Goal: Task Accomplishment & Management: Manage account settings

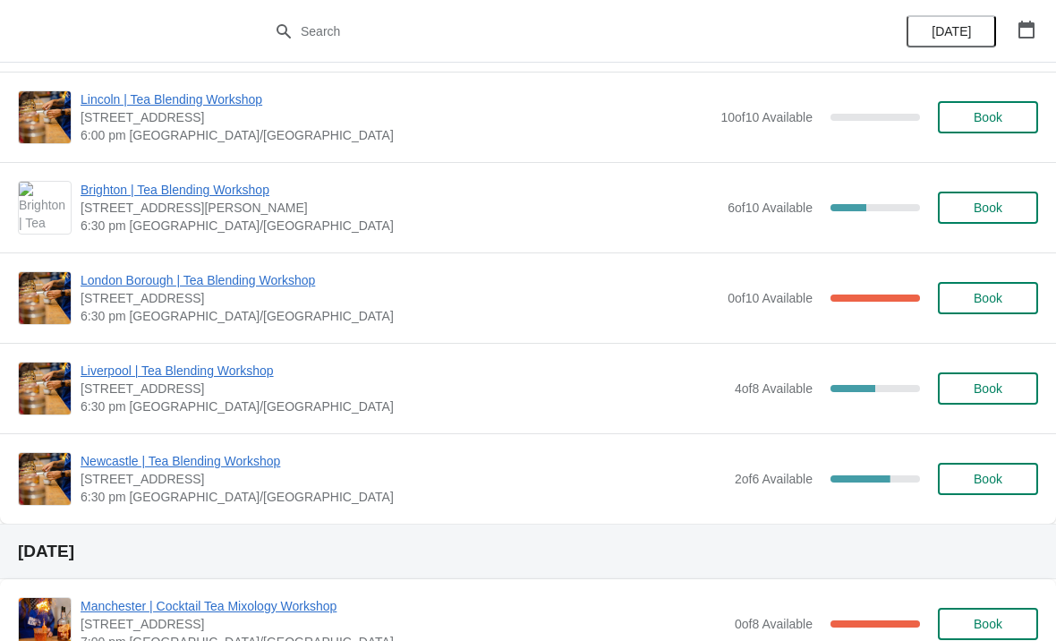
scroll to position [207, 0]
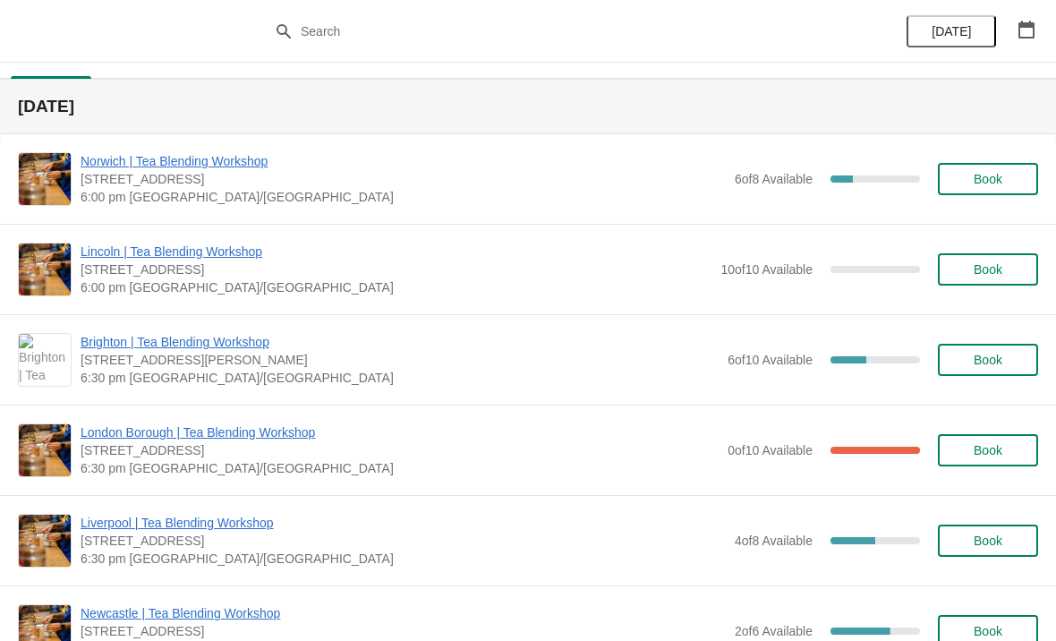
scroll to position [32, 0]
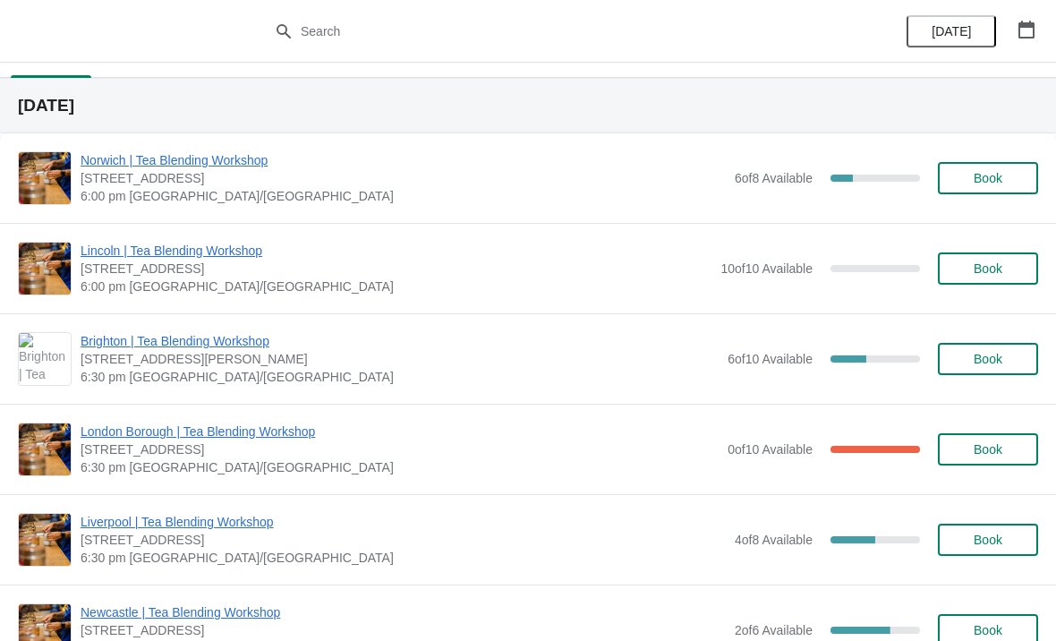
click at [270, 416] on div "[GEOGRAPHIC_DATA] | Tea Blending Workshop [STREET_ADDRESS] 6:30 pm [GEOGRAPHIC_…" at bounding box center [528, 449] width 1056 height 90
click at [245, 429] on span "London Borough | Tea Blending Workshop" at bounding box center [400, 432] width 638 height 18
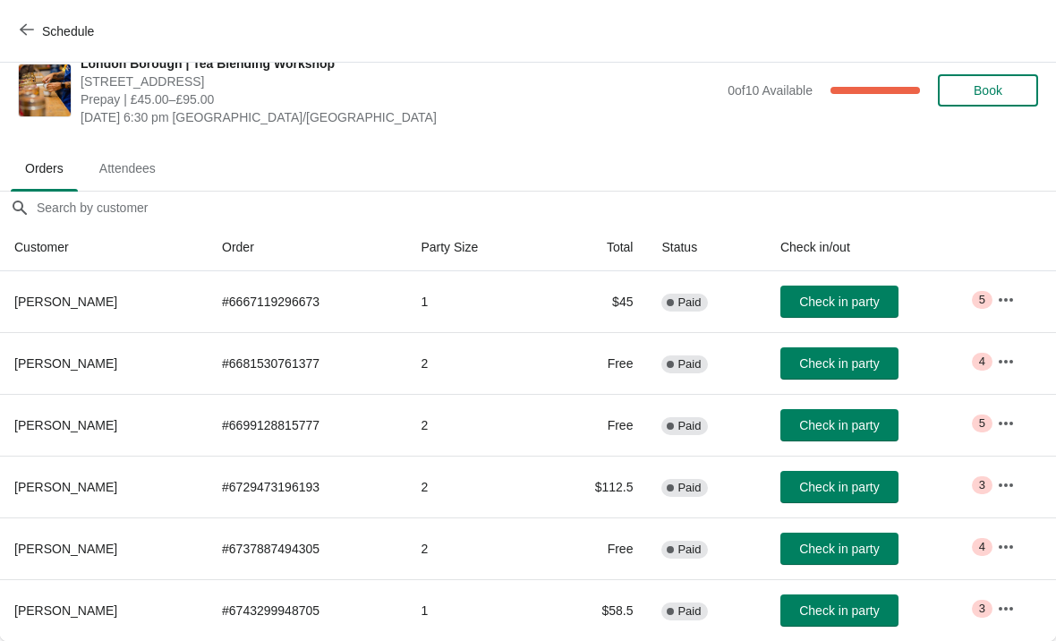
scroll to position [26, 0]
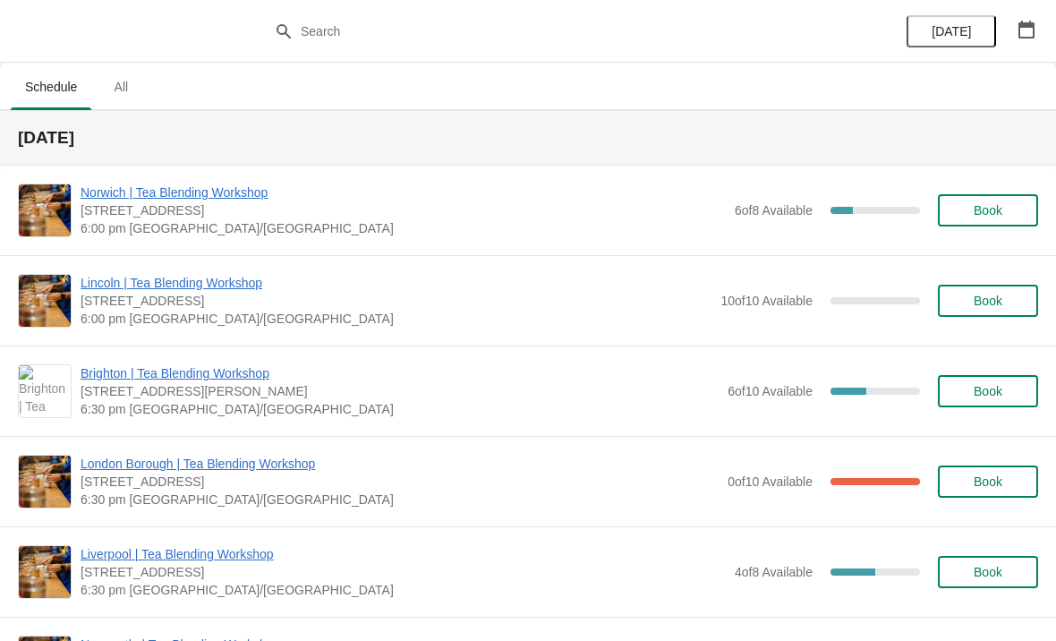
click at [212, 456] on span "London Borough | Tea Blending Workshop" at bounding box center [400, 464] width 638 height 18
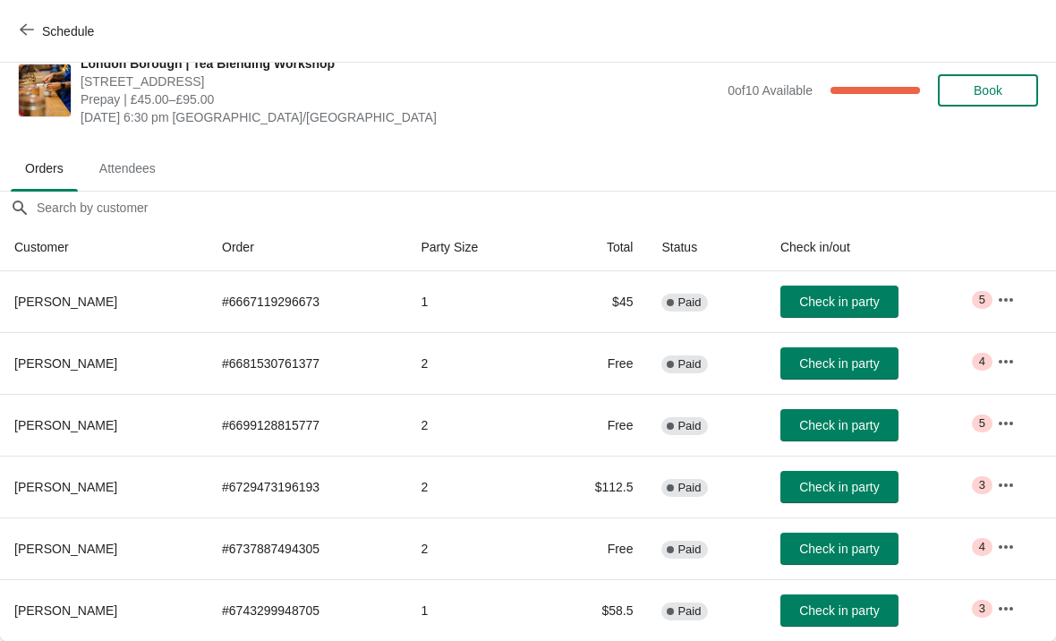
scroll to position [26, 0]
click at [1022, 474] on button "button" at bounding box center [1006, 485] width 32 height 32
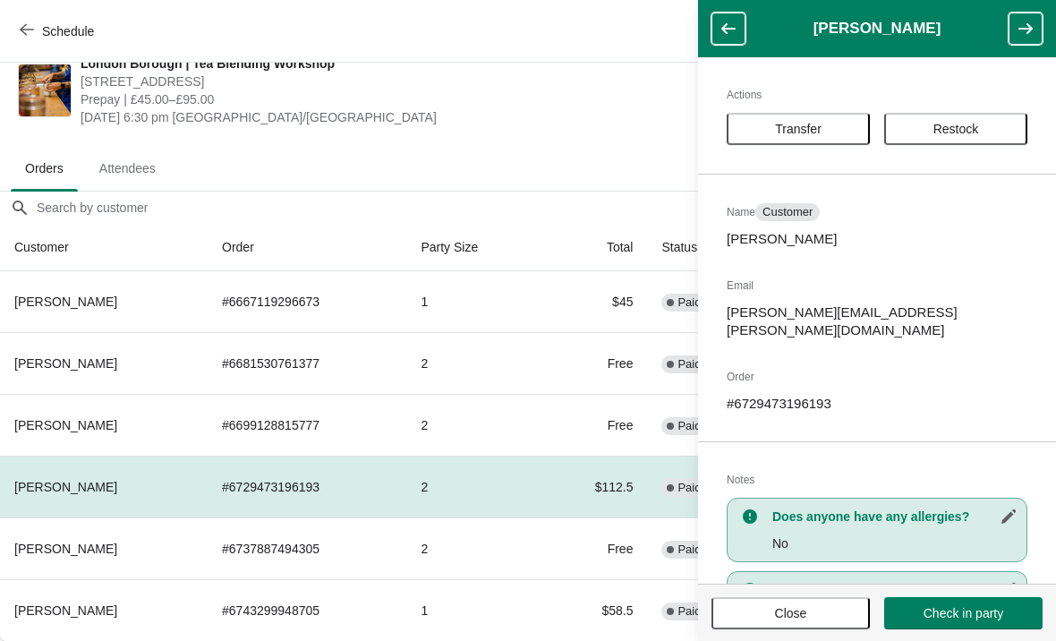
scroll to position [0, 0]
click at [553, 81] on span "[STREET_ADDRESS]" at bounding box center [400, 82] width 638 height 18
click at [819, 613] on span "Close" at bounding box center [791, 613] width 126 height 14
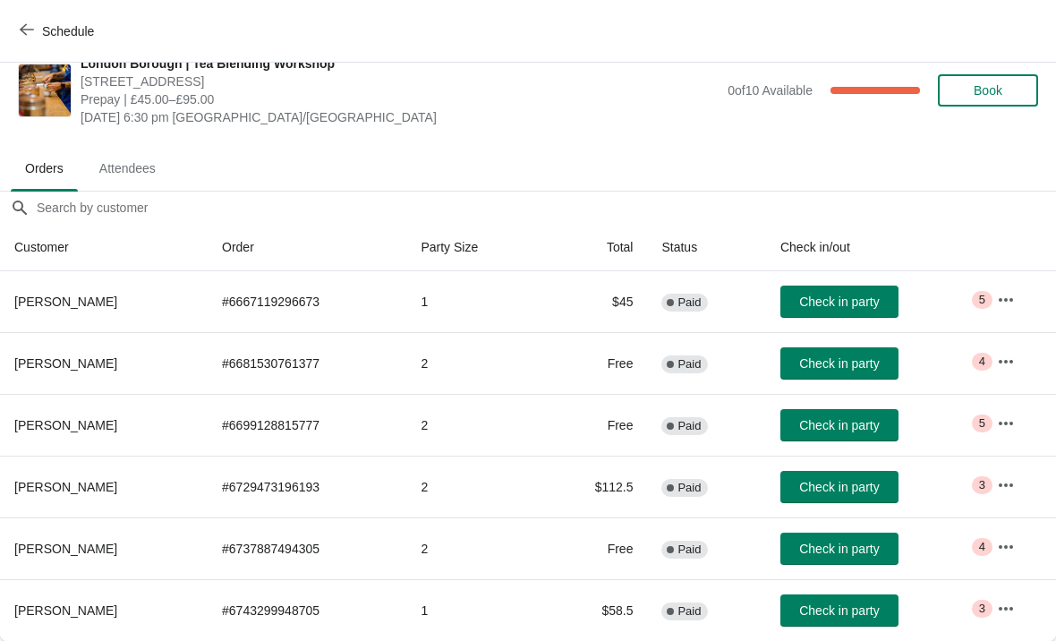
scroll to position [26, 0]
click at [1003, 612] on icon "button" at bounding box center [1006, 609] width 18 height 18
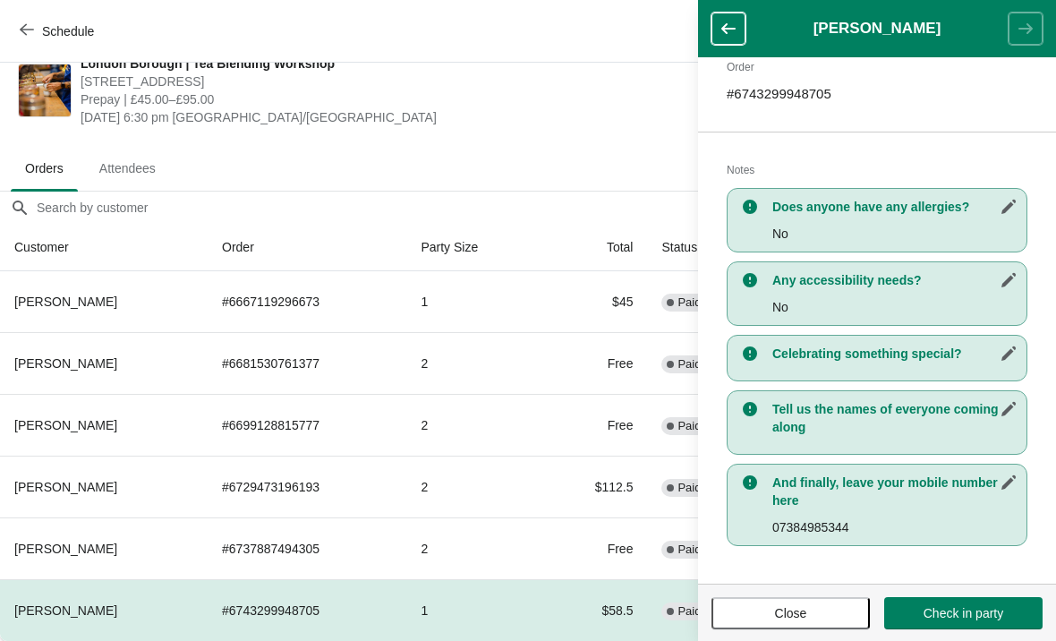
scroll to position [292, 0]
click at [751, 601] on button "Close" at bounding box center [791, 613] width 158 height 32
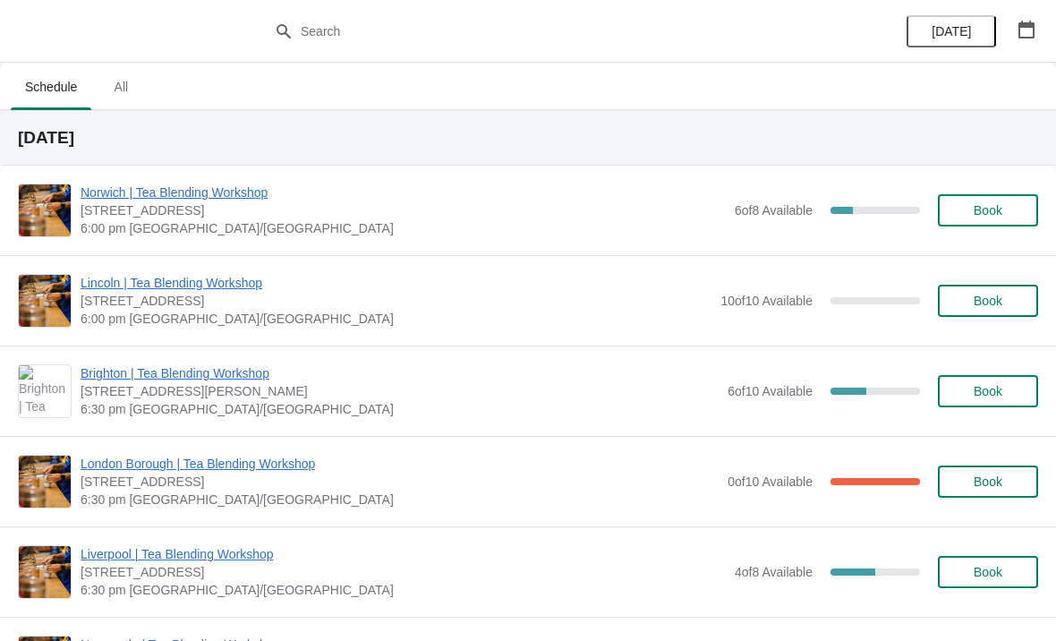
click at [208, 457] on span "London Borough | Tea Blending Workshop" at bounding box center [400, 464] width 638 height 18
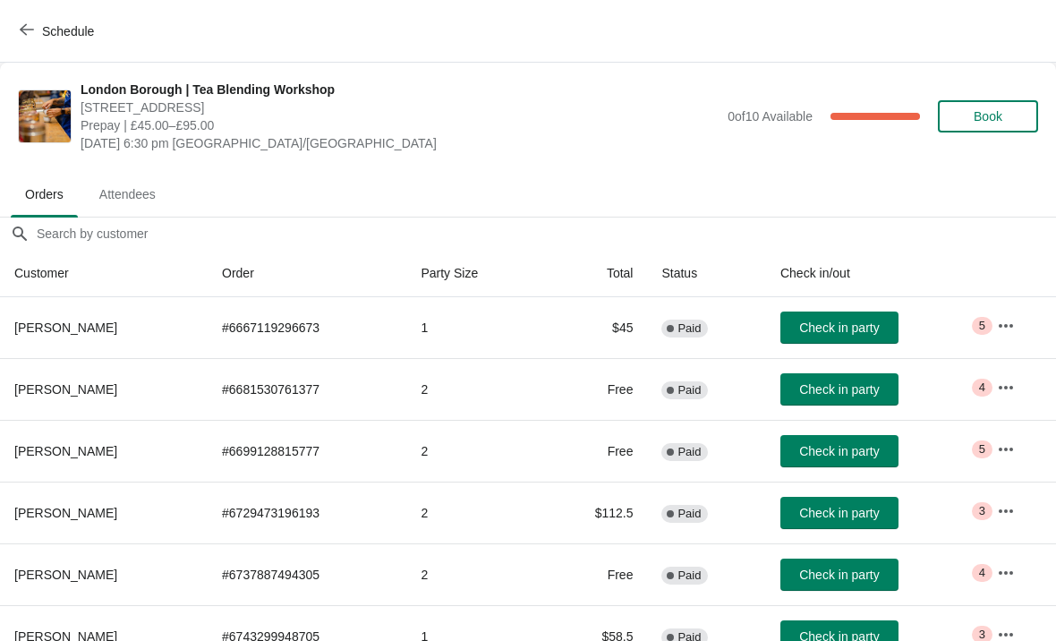
click at [118, 195] on span "Attendees" at bounding box center [127, 194] width 85 height 32
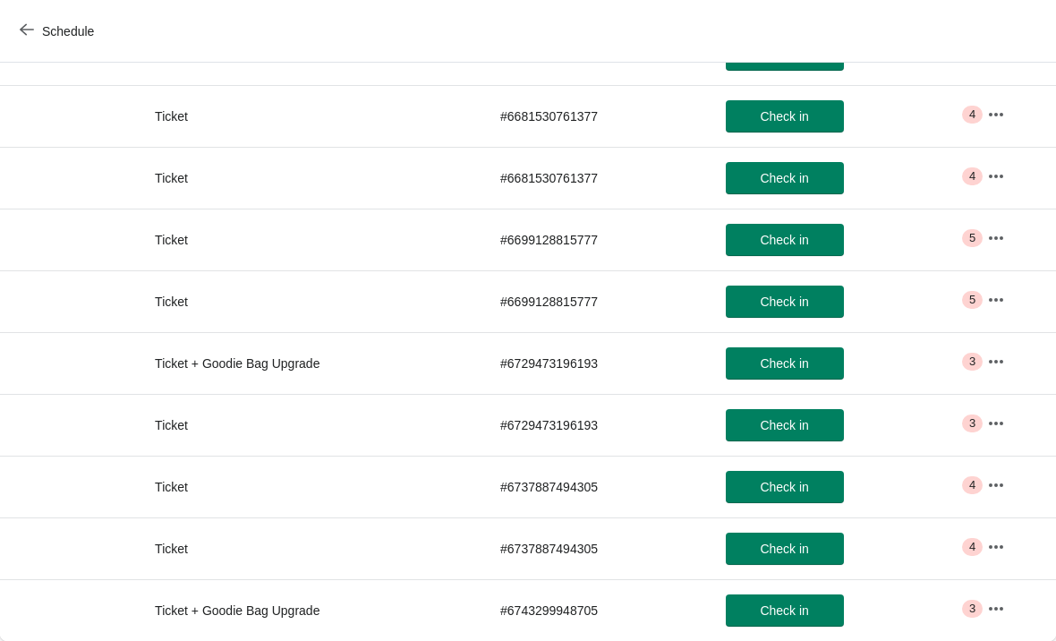
scroll to position [241, 0]
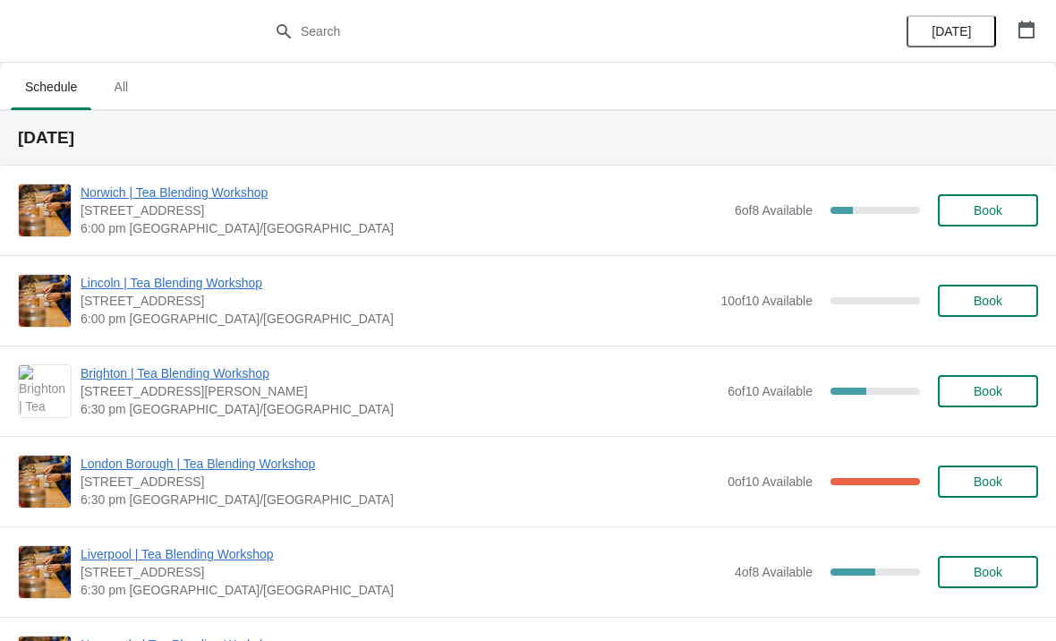
click at [225, 465] on span "London Borough | Tea Blending Workshop" at bounding box center [400, 464] width 638 height 18
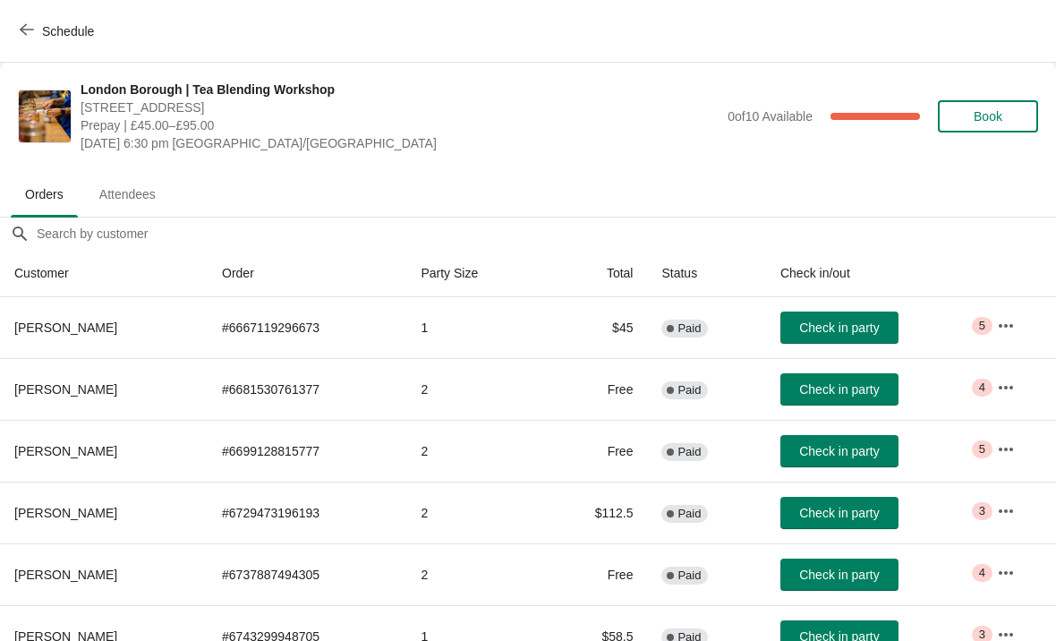
click at [141, 187] on span "Attendees" at bounding box center [127, 194] width 85 height 32
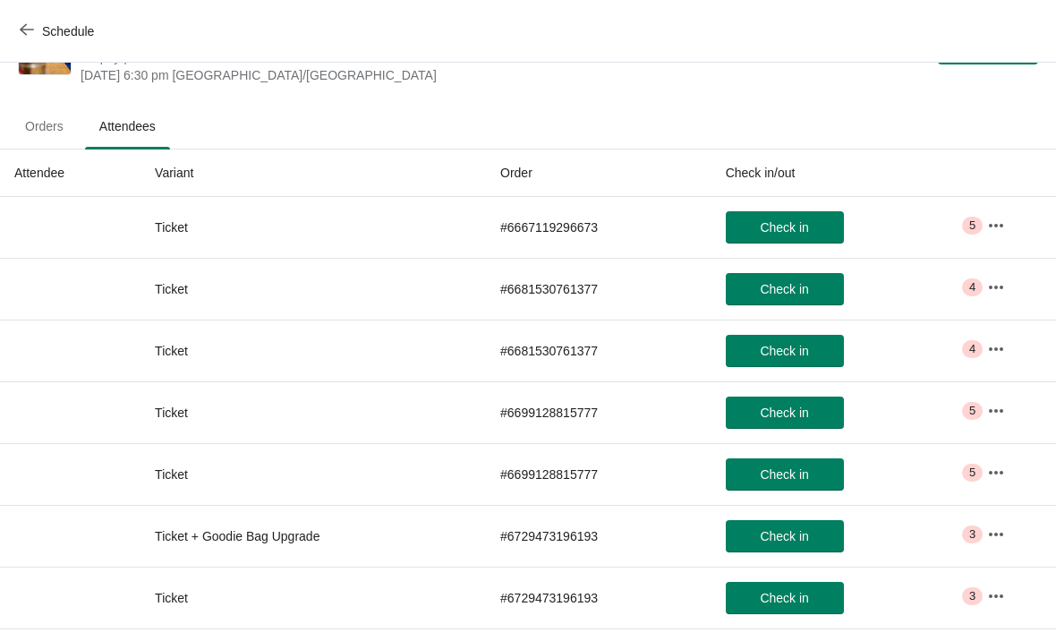
click at [47, 132] on span "Orders" at bounding box center [44, 126] width 67 height 32
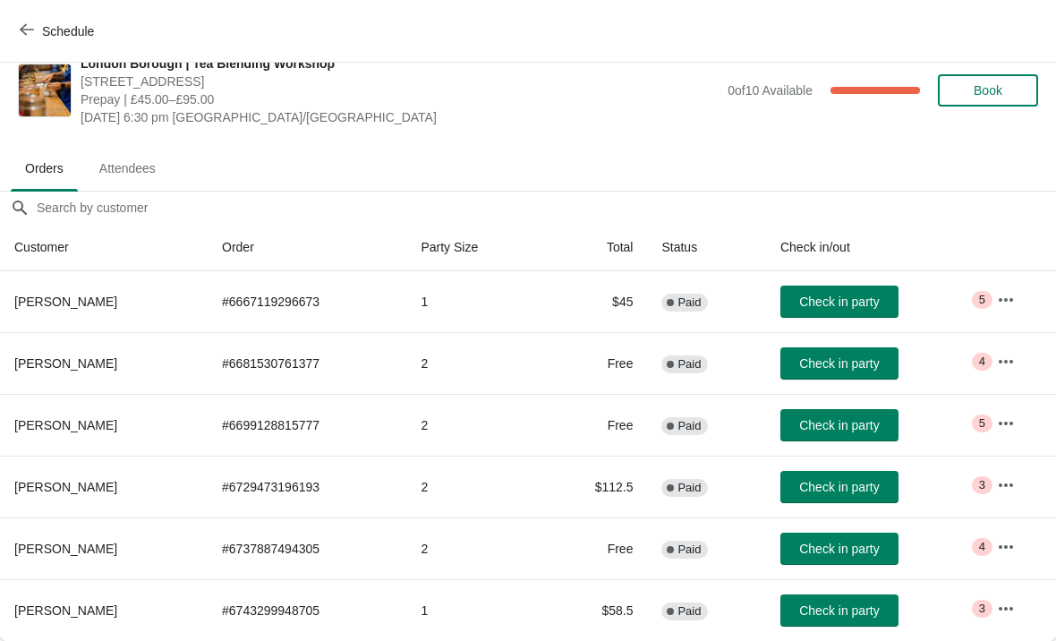
click at [1013, 298] on icon "button" at bounding box center [1006, 299] width 14 height 4
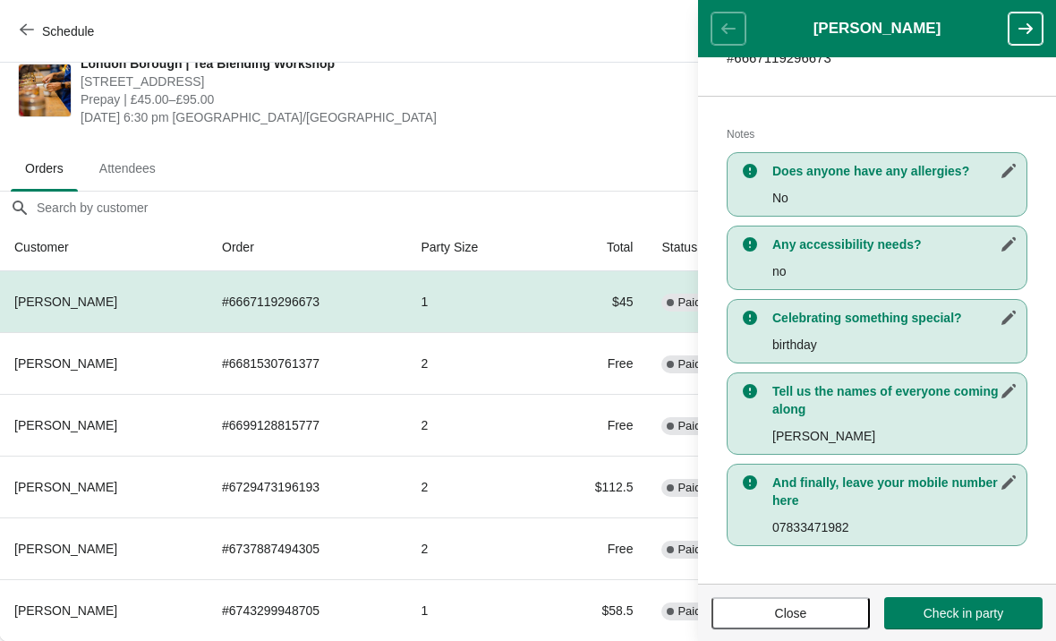
scroll to position [328, 0]
click at [716, 33] on header "[PERSON_NAME]" at bounding box center [877, 28] width 358 height 57
click at [1011, 43] on button "button" at bounding box center [1026, 29] width 34 height 32
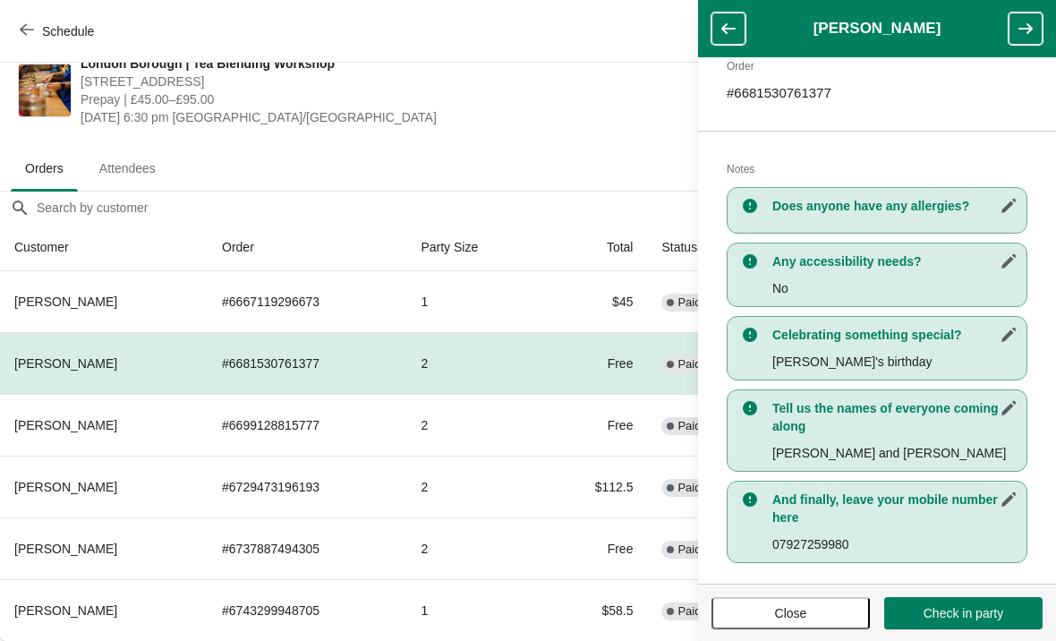
scroll to position [310, 0]
click at [1024, 26] on icon "button" at bounding box center [1026, 29] width 18 height 18
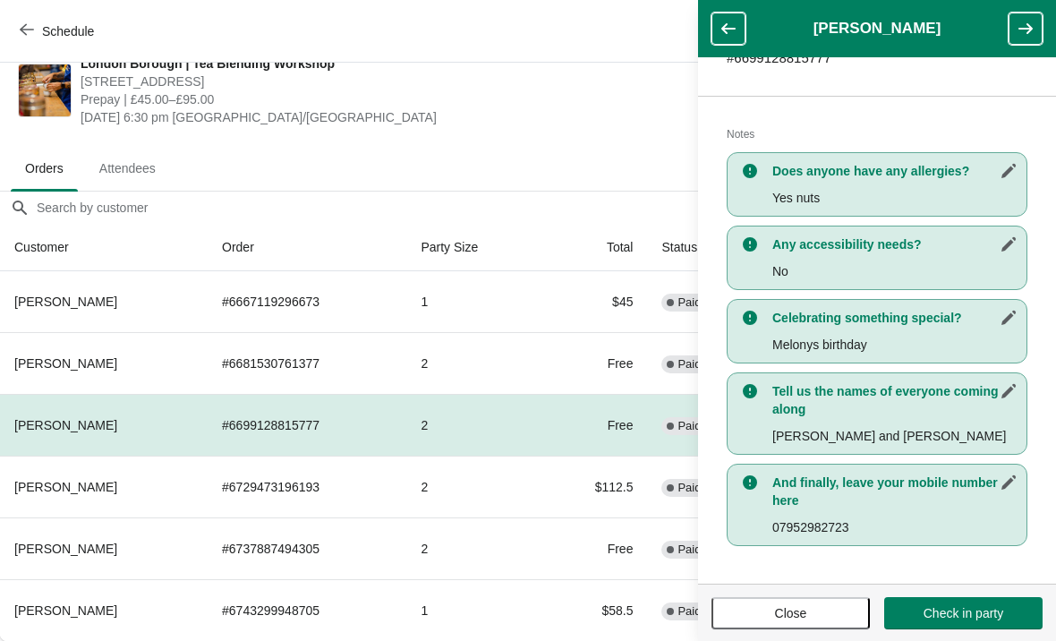
scroll to position [328, 0]
click at [1027, 23] on icon "button" at bounding box center [1026, 29] width 18 height 18
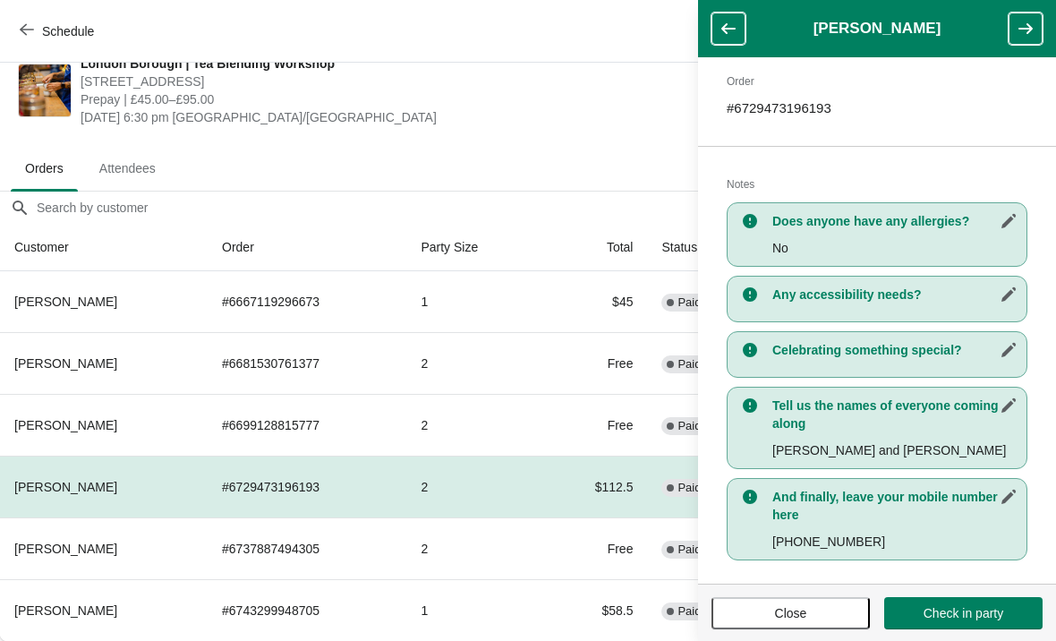
scroll to position [292, 0]
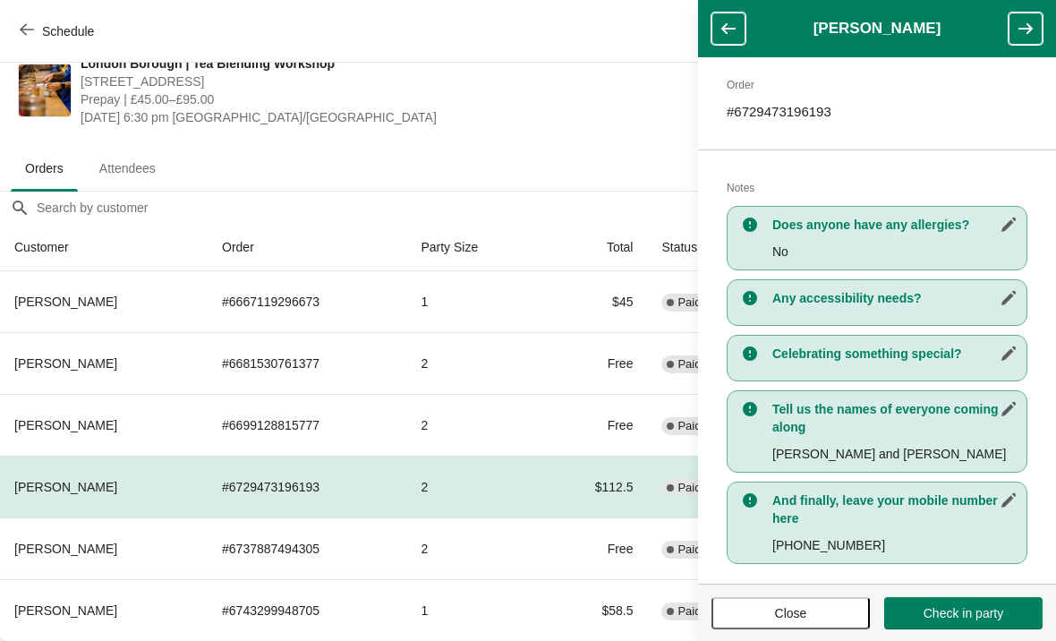
click at [1029, 21] on icon "button" at bounding box center [1026, 29] width 18 height 18
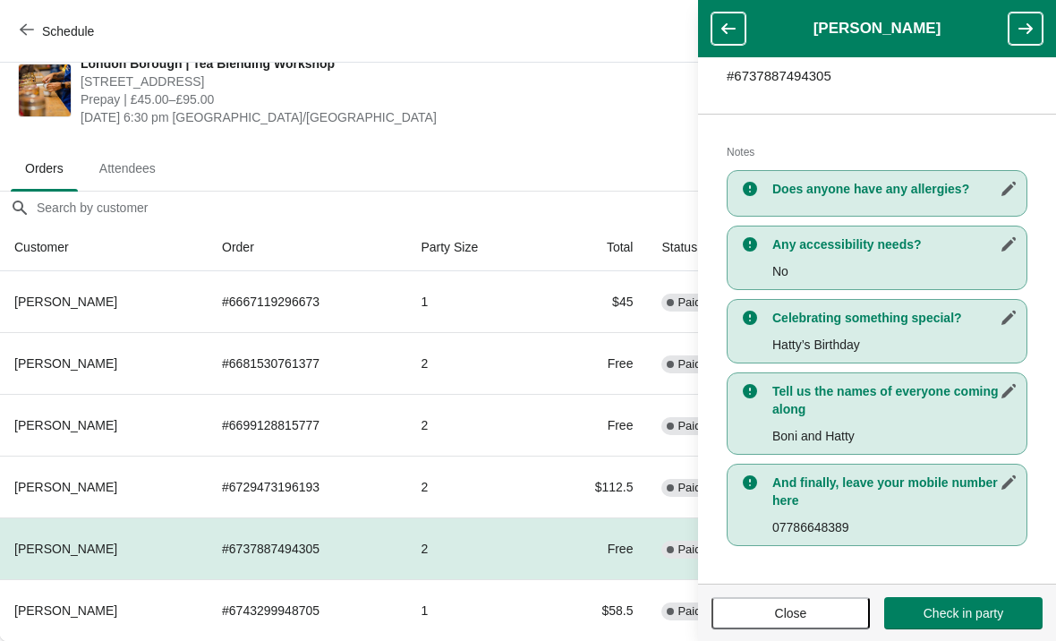
scroll to position [310, 0]
click at [1032, 22] on icon "button" at bounding box center [1026, 29] width 18 height 18
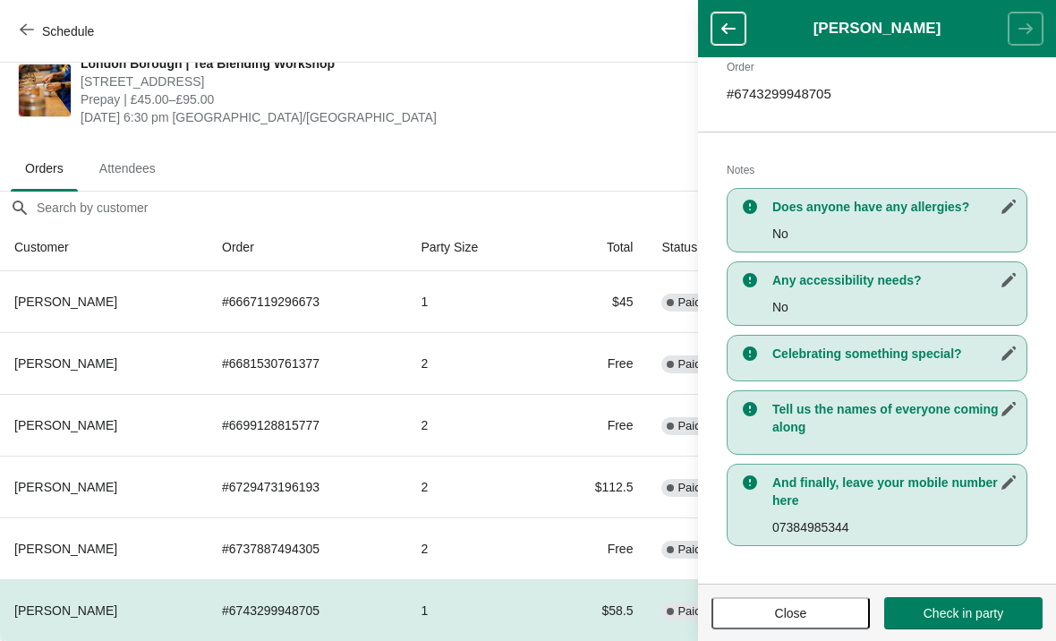
scroll to position [292, 0]
click at [1020, 28] on header "[PERSON_NAME]" at bounding box center [877, 28] width 358 height 57
click at [802, 610] on span "Close" at bounding box center [791, 613] width 32 height 14
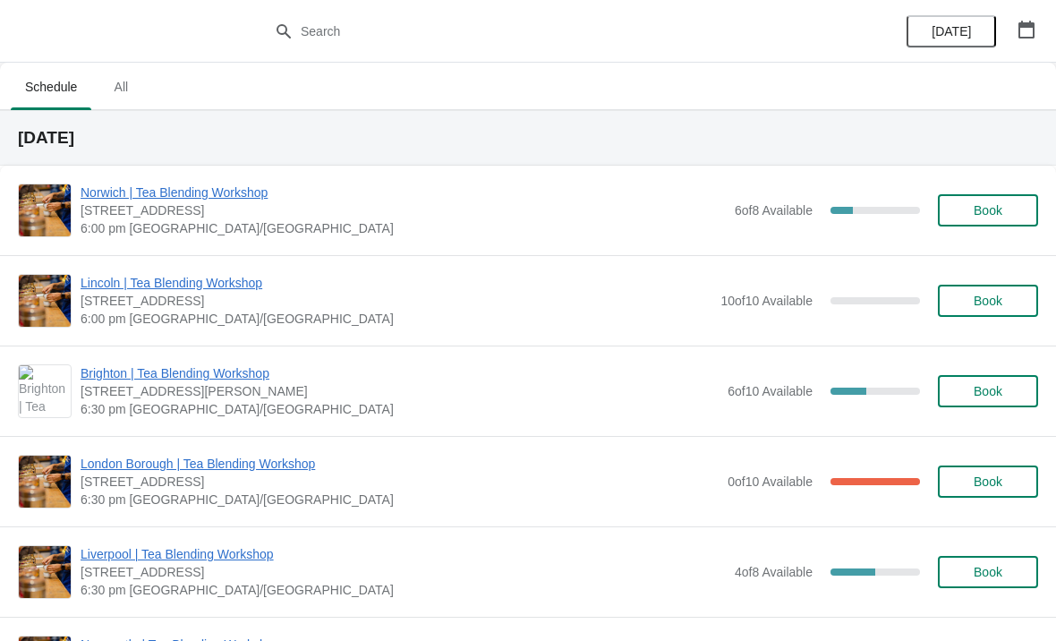
click at [164, 470] on span "London Borough | Tea Blending Workshop" at bounding box center [400, 464] width 638 height 18
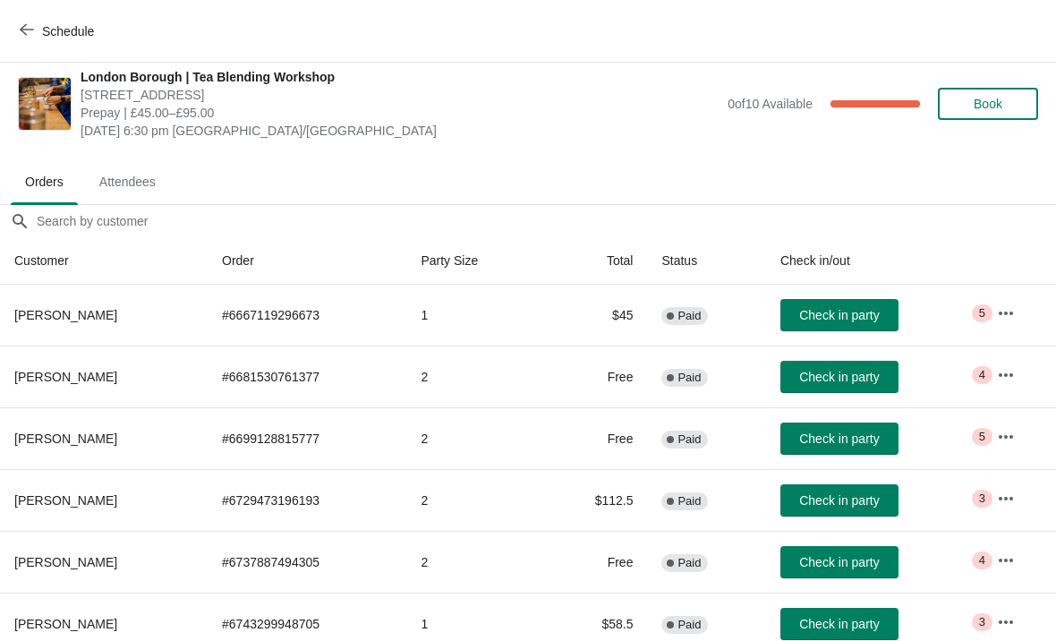
scroll to position [13, 0]
click at [118, 185] on span "Attendees" at bounding box center [127, 182] width 85 height 32
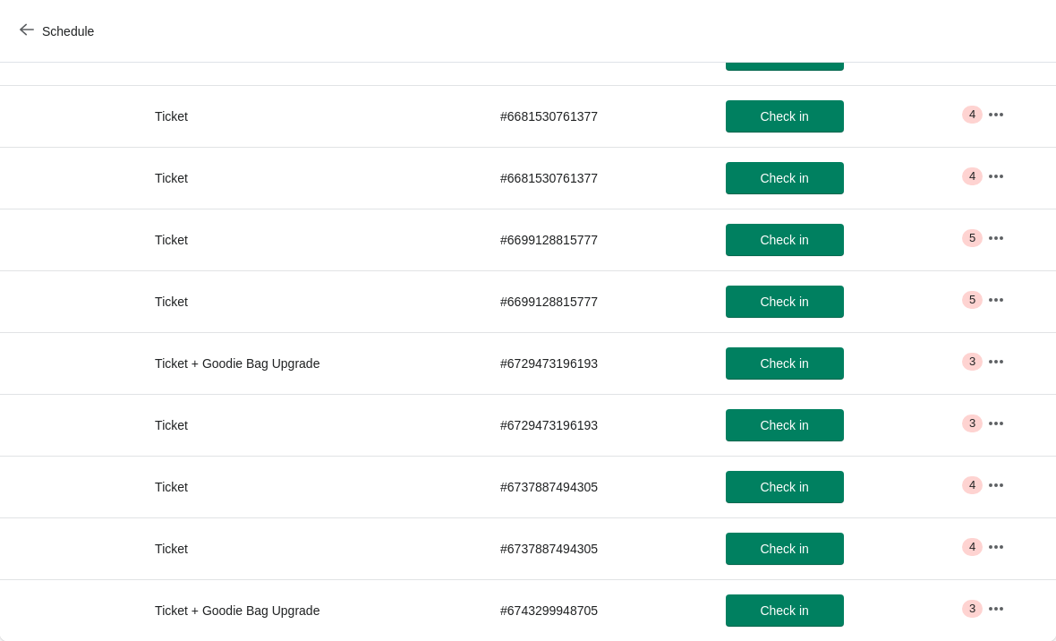
scroll to position [241, 0]
click at [983, 355] on span "Critical 3" at bounding box center [972, 362] width 21 height 18
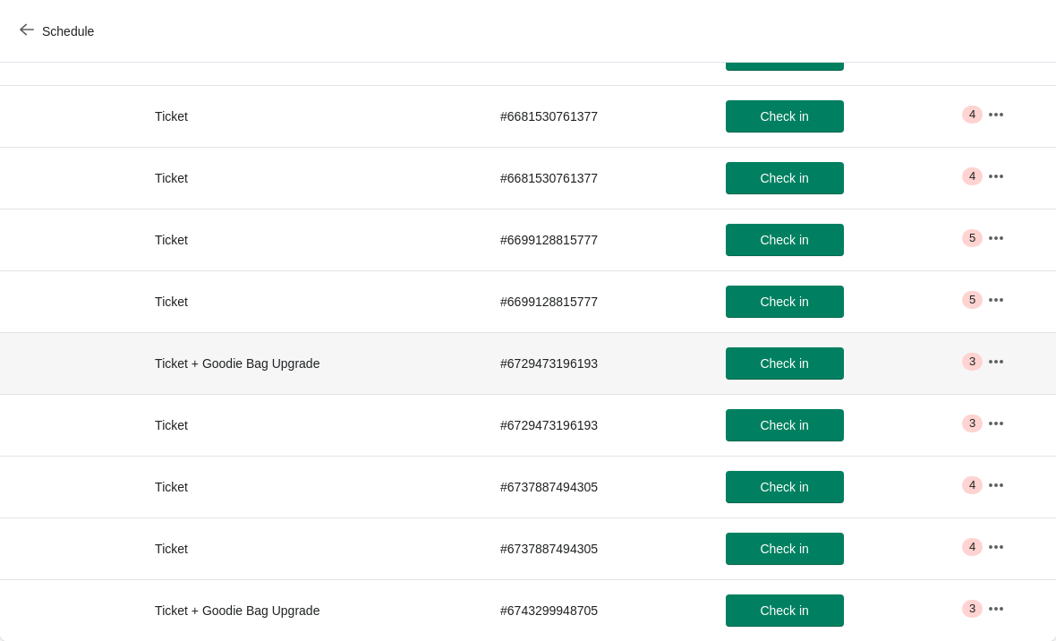
click at [1000, 360] on icon "button" at bounding box center [996, 361] width 14 height 4
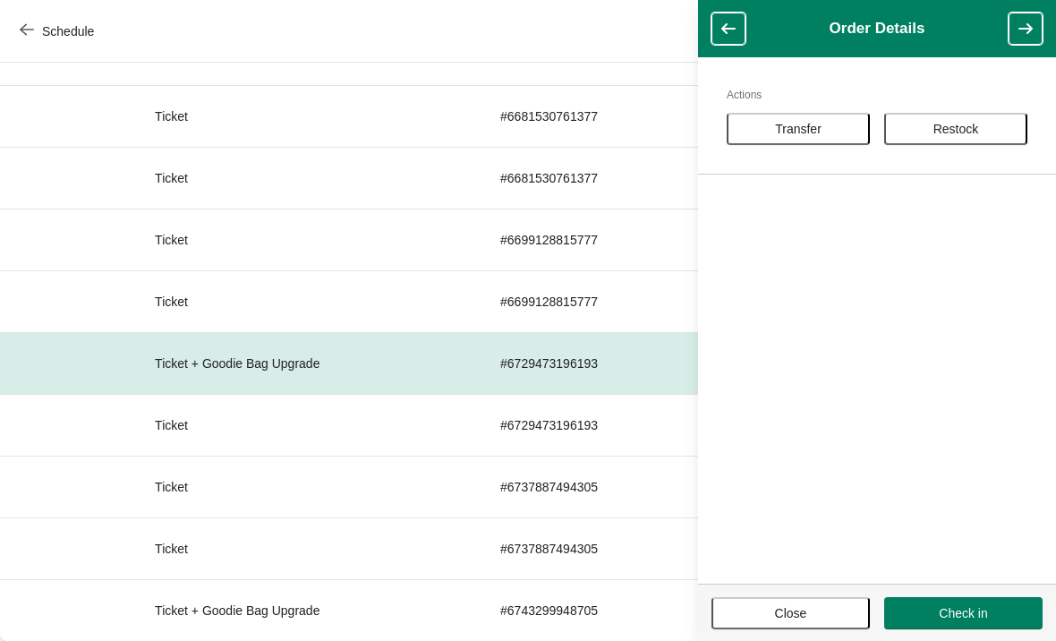
click at [790, 597] on button "Close" at bounding box center [791, 613] width 158 height 32
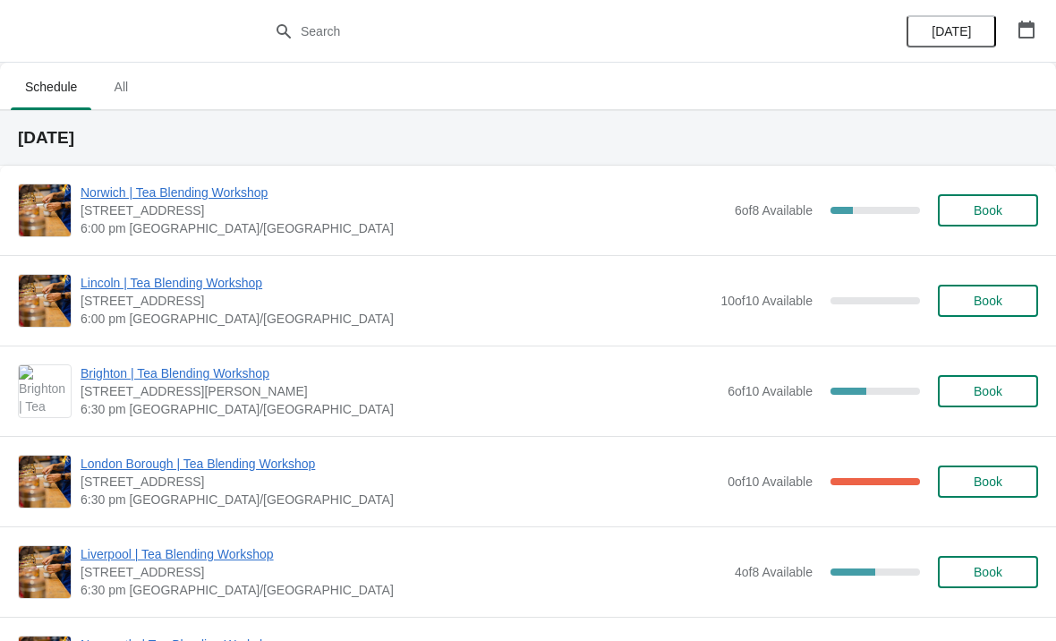
click at [208, 458] on span "London Borough | Tea Blending Workshop" at bounding box center [400, 464] width 638 height 18
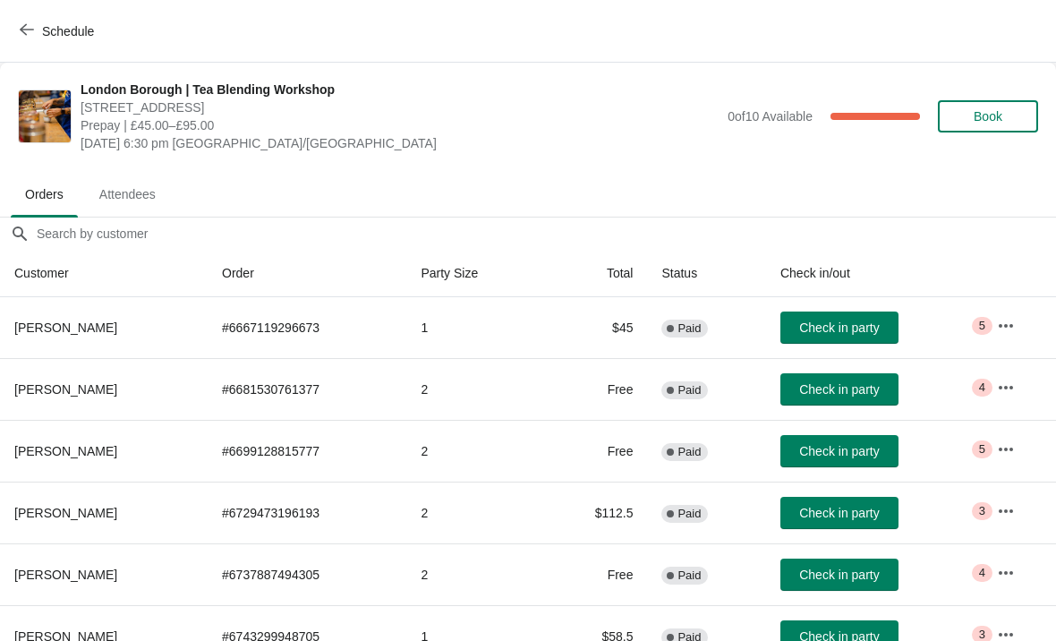
click at [127, 194] on span "Attendees" at bounding box center [127, 194] width 85 height 32
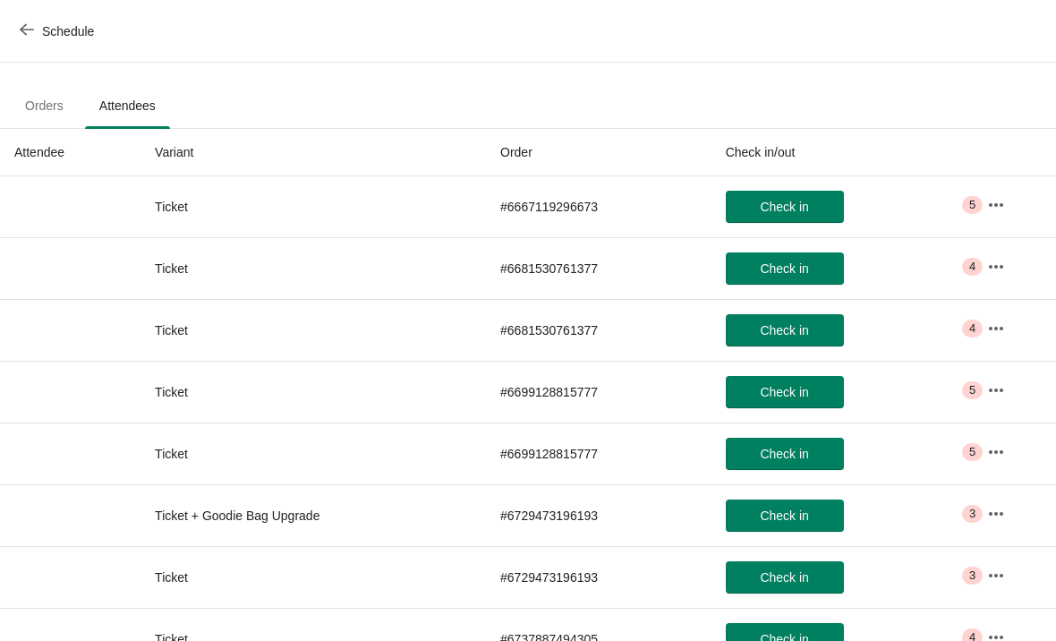
scroll to position [93, 0]
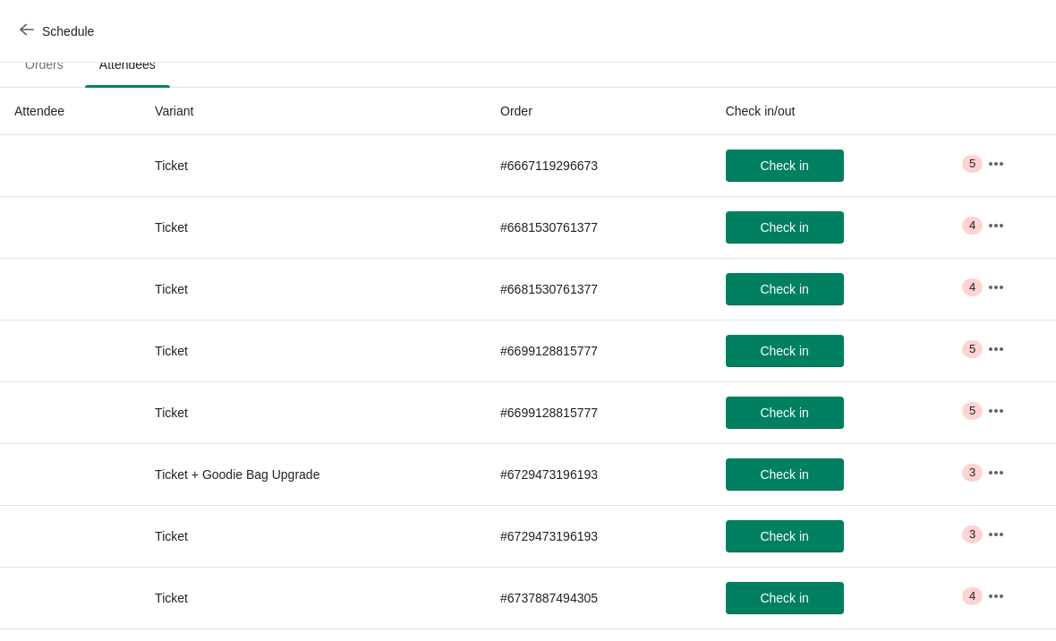
click at [49, 74] on span "Orders" at bounding box center [44, 64] width 67 height 32
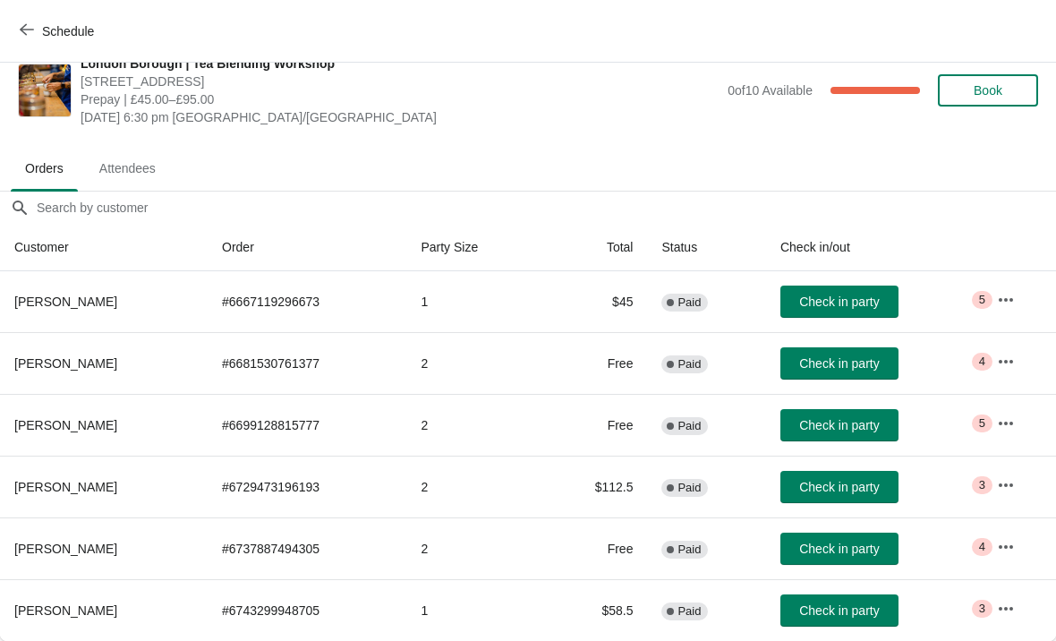
click at [1012, 483] on icon "button" at bounding box center [1006, 485] width 18 height 18
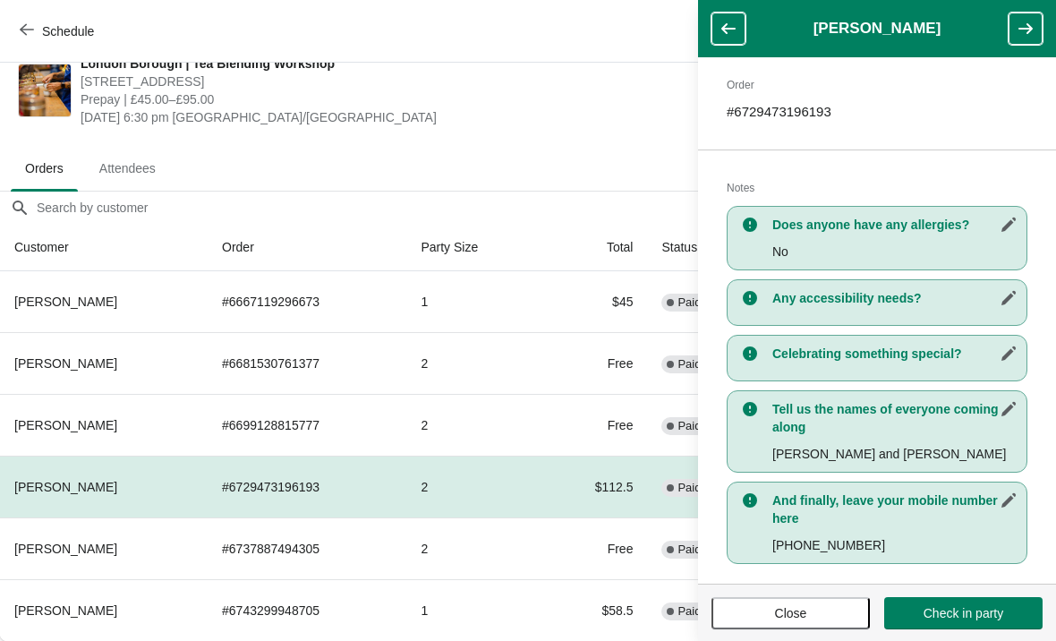
scroll to position [292, 0]
click at [641, 100] on span "Prepay | £45.00–£95.00" at bounding box center [400, 99] width 638 height 18
click at [124, 180] on span "Attendees" at bounding box center [127, 168] width 85 height 32
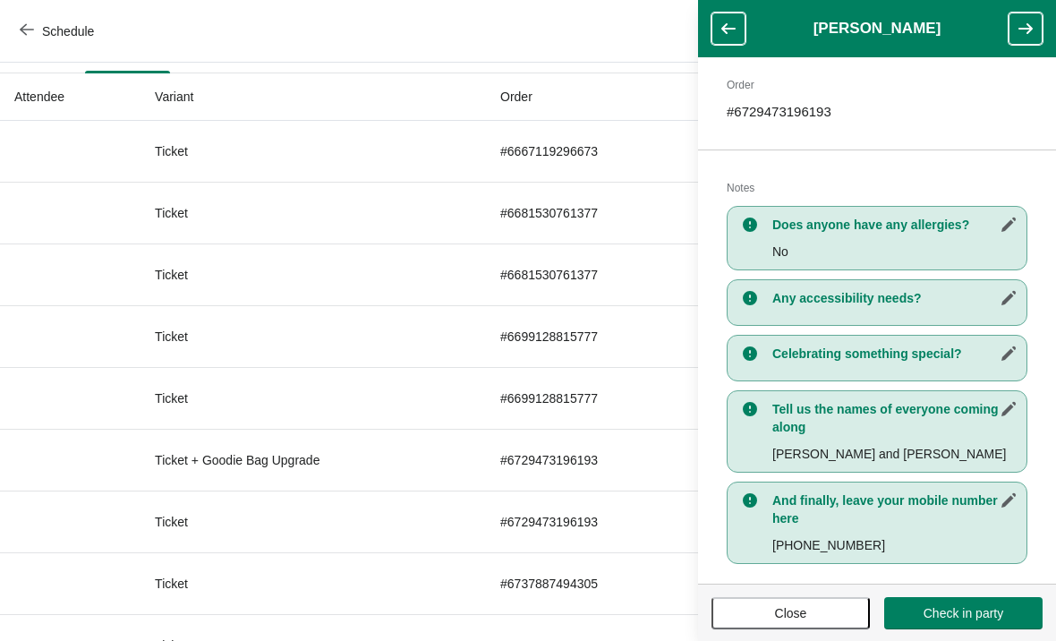
scroll to position [147, 0]
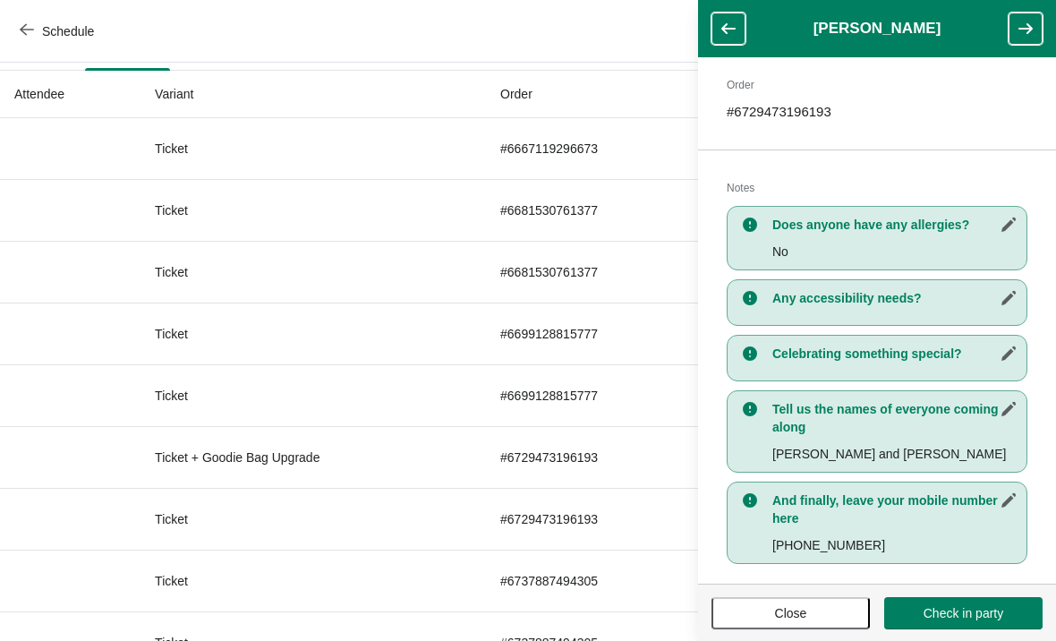
click at [813, 613] on span "Close" at bounding box center [791, 613] width 126 height 14
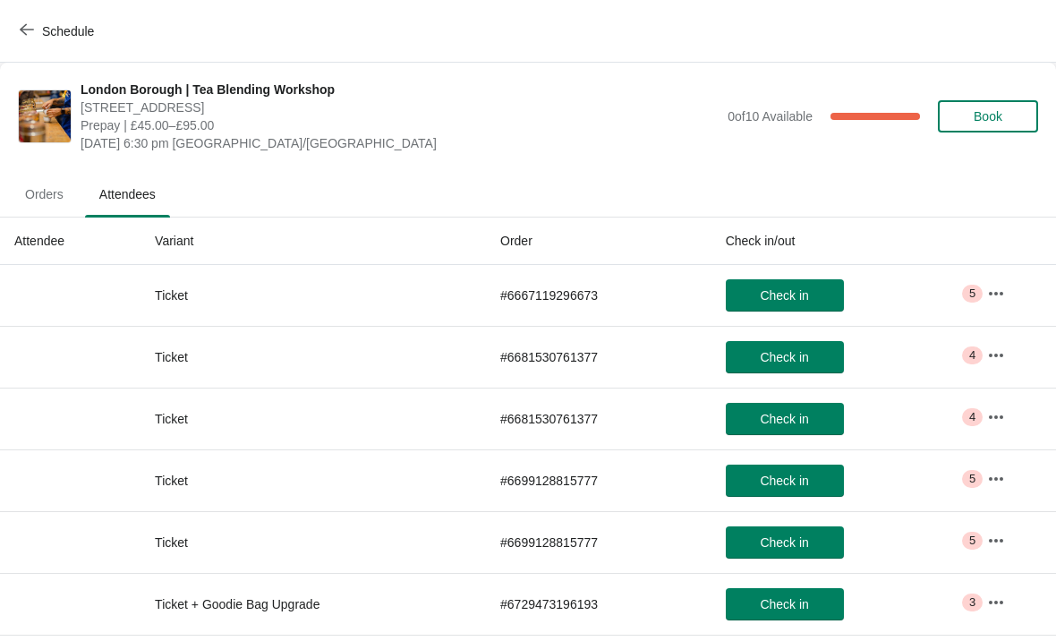
scroll to position [0, 0]
click at [34, 201] on span "Orders" at bounding box center [44, 194] width 67 height 32
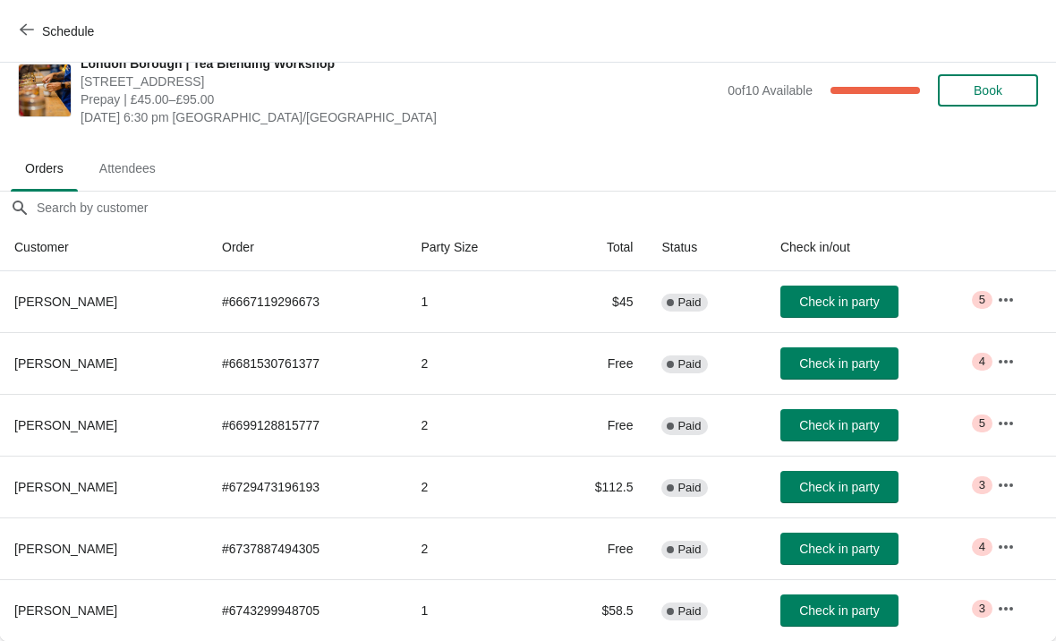
scroll to position [26, 0]
click at [1006, 616] on icon "button" at bounding box center [1006, 609] width 18 height 18
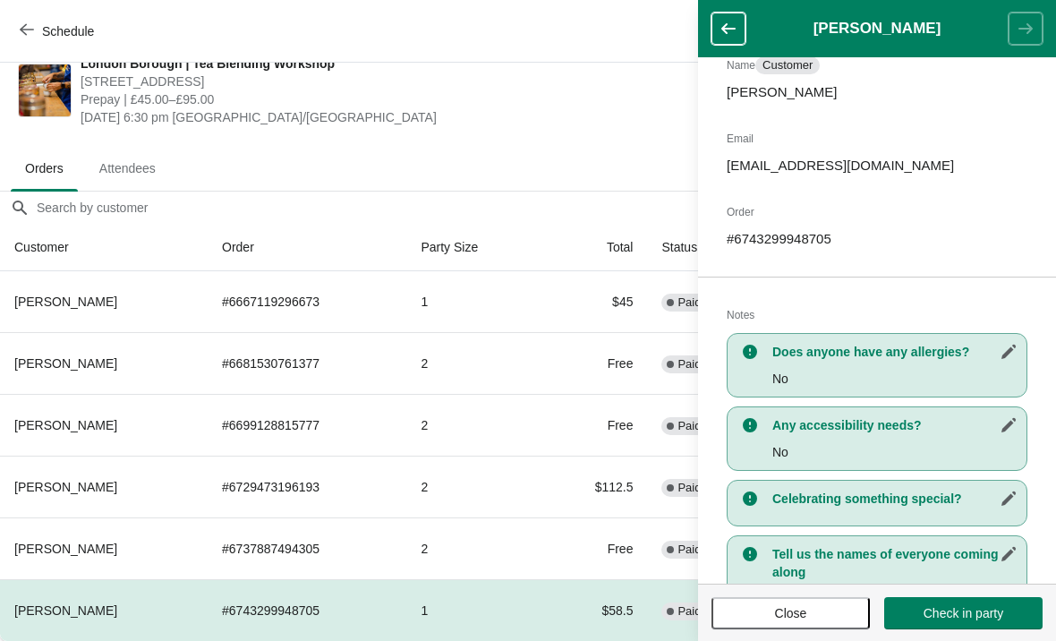
scroll to position [170, 0]
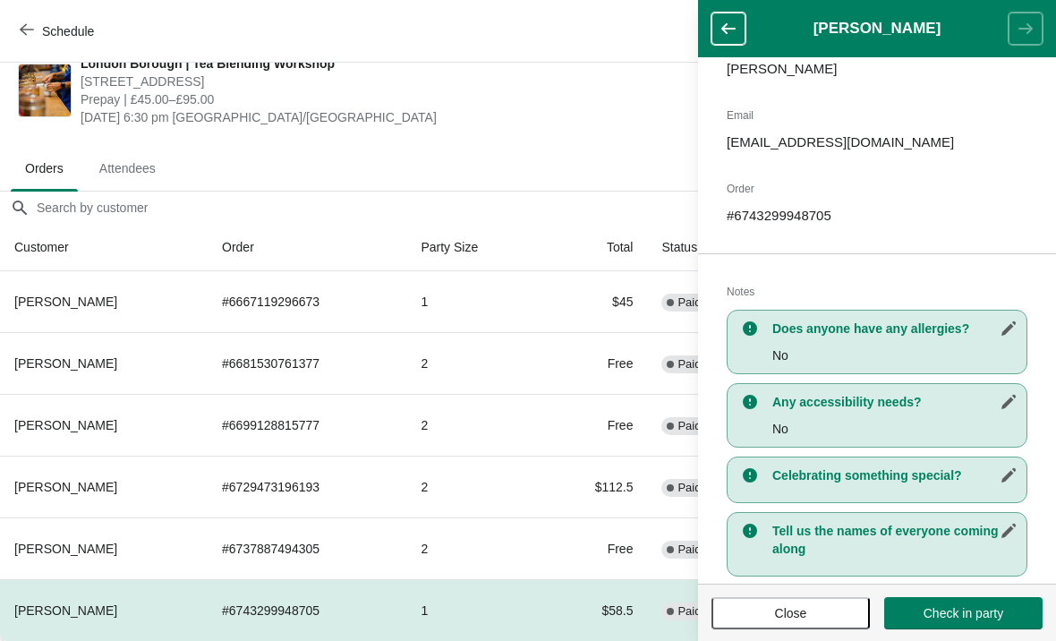
click at [804, 606] on span "Close" at bounding box center [791, 613] width 32 height 14
